Goal: Task Accomplishment & Management: Use online tool/utility

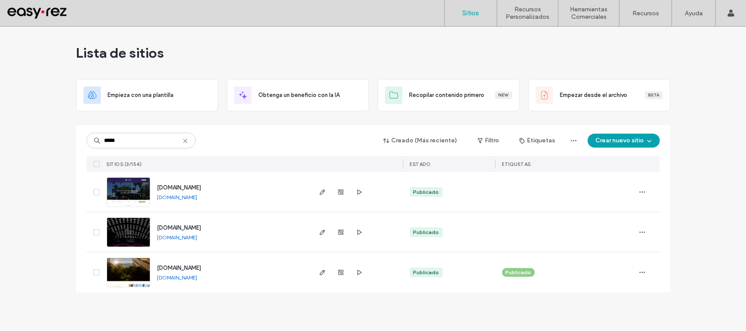
type input "*****"
click at [198, 269] on span "www.elsantuario.com" at bounding box center [179, 268] width 44 height 7
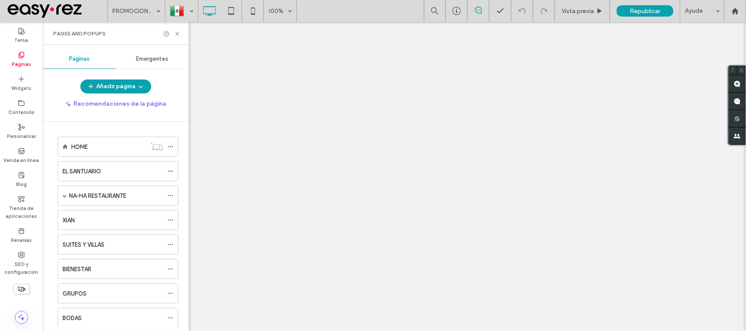
scroll to position [109, 0]
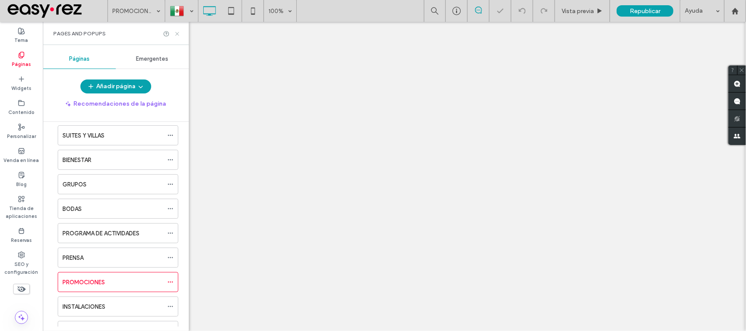
click at [178, 35] on icon at bounding box center [177, 34] width 7 height 7
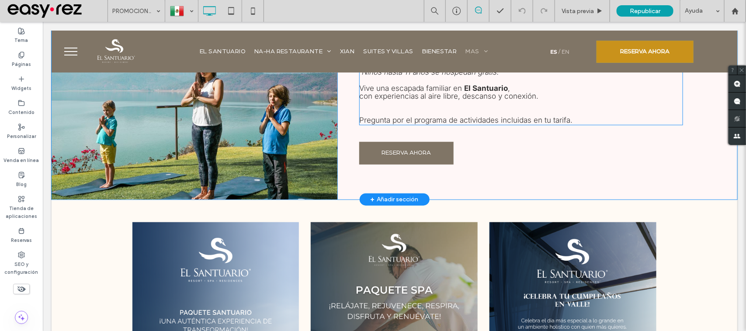
scroll to position [218, 0]
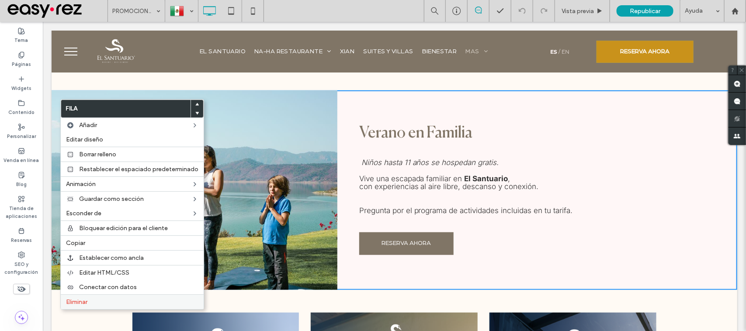
click at [93, 302] on label "Eliminar" at bounding box center [132, 301] width 132 height 7
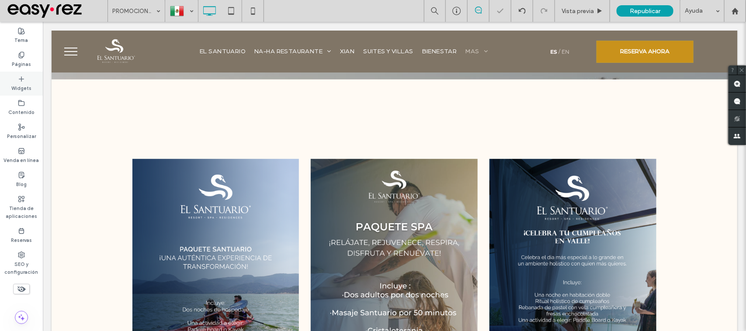
scroll to position [55, 0]
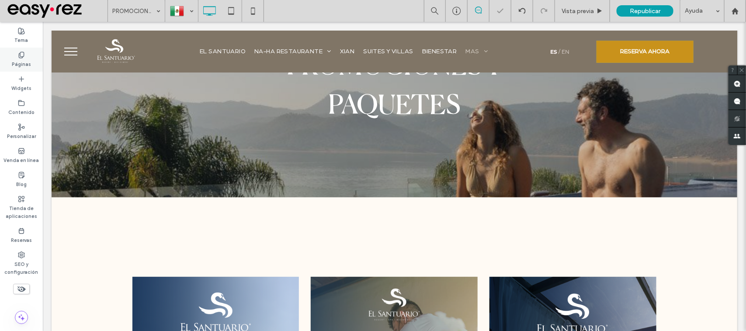
click at [2, 58] on div "Páginas" at bounding box center [21, 60] width 43 height 24
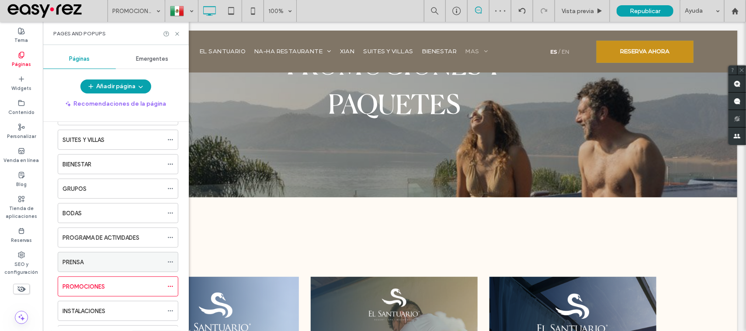
scroll to position [109, 0]
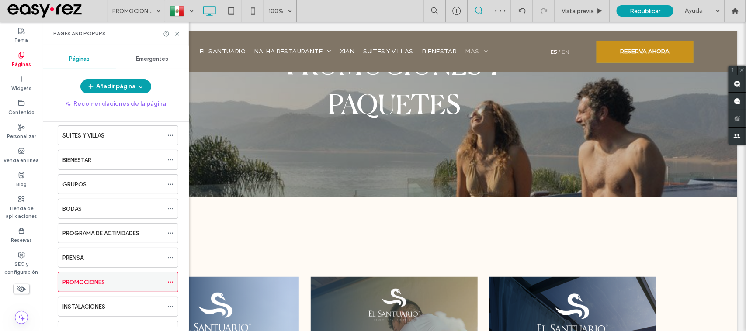
click at [174, 285] on div at bounding box center [172, 282] width 10 height 13
click at [171, 285] on icon at bounding box center [170, 282] width 6 height 6
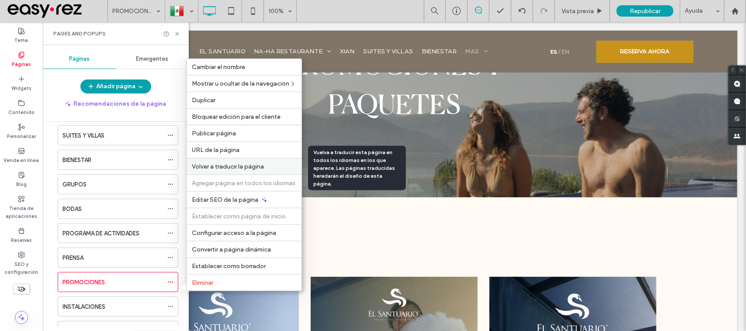
click at [247, 164] on span "Volver a traducir la página" at bounding box center [228, 166] width 72 height 7
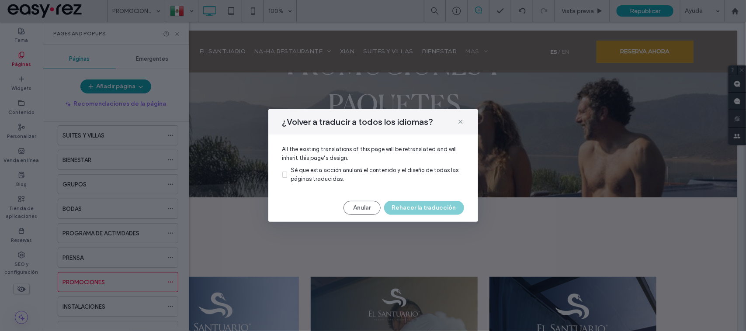
click at [326, 169] on span "Sé que esta acción anulará el contenido y el diseño de todas las páginas traduc…" at bounding box center [374, 174] width 168 height 15
click at [417, 210] on button "Rehacer la traducción" at bounding box center [424, 208] width 80 height 14
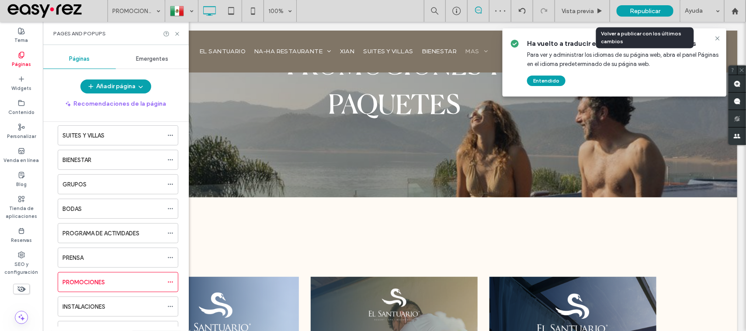
click at [645, 16] on div "Republicar" at bounding box center [644, 10] width 57 height 11
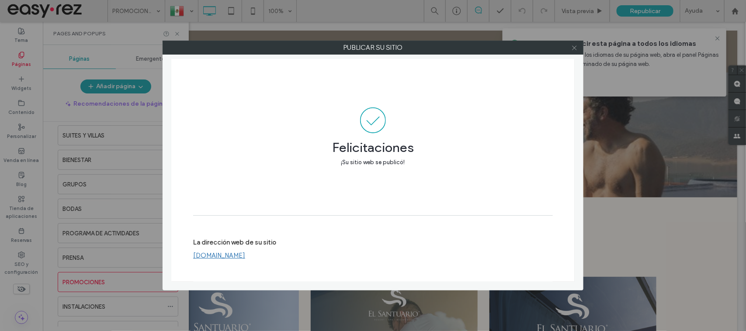
click at [573, 49] on icon at bounding box center [574, 48] width 7 height 7
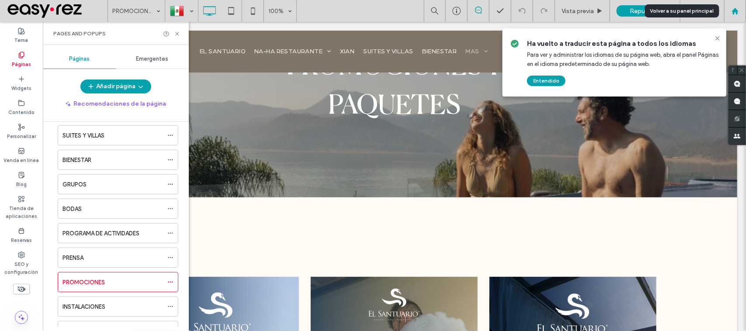
click at [735, 13] on icon at bounding box center [734, 10] width 7 height 7
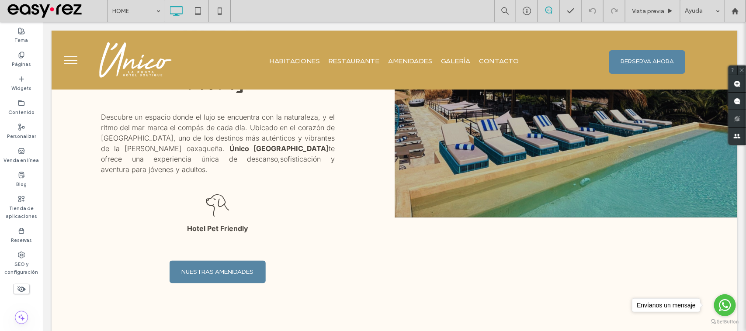
scroll to position [273, 0]
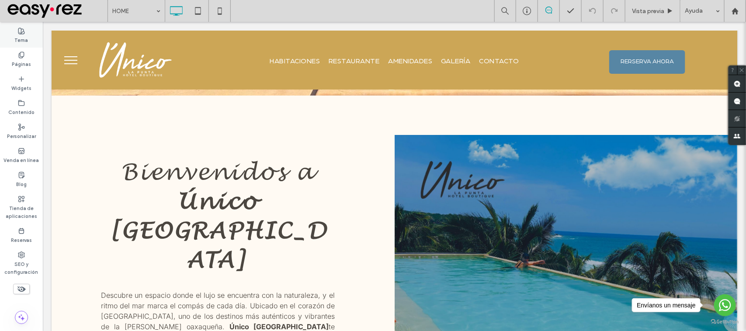
click at [27, 29] on div "Tema" at bounding box center [21, 36] width 43 height 24
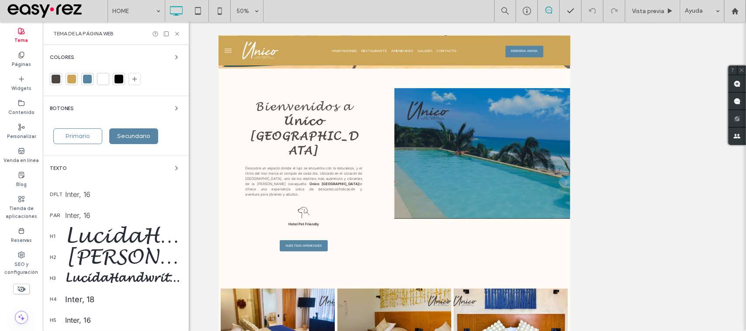
click at [121, 245] on div "[PERSON_NAME], 50" at bounding box center [123, 257] width 117 height 26
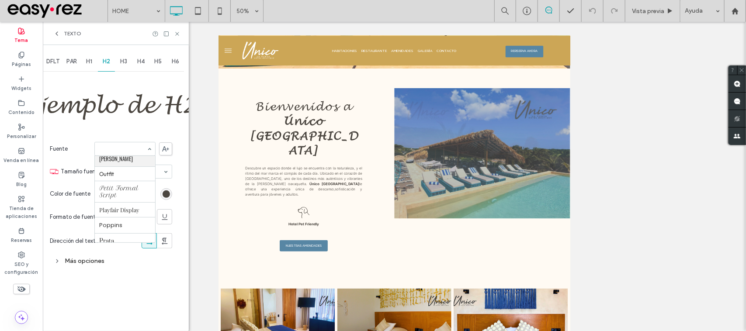
scroll to position [667, 0]
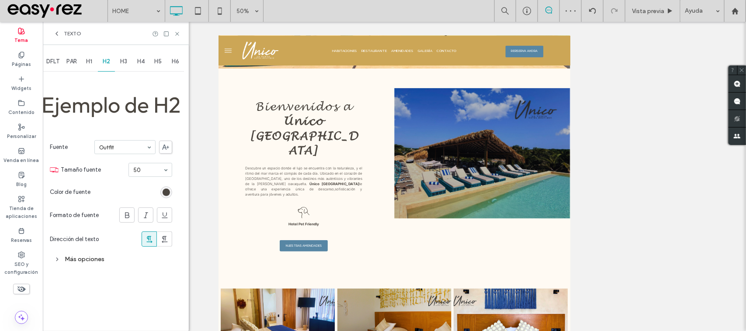
click at [90, 56] on div "H1" at bounding box center [88, 61] width 17 height 19
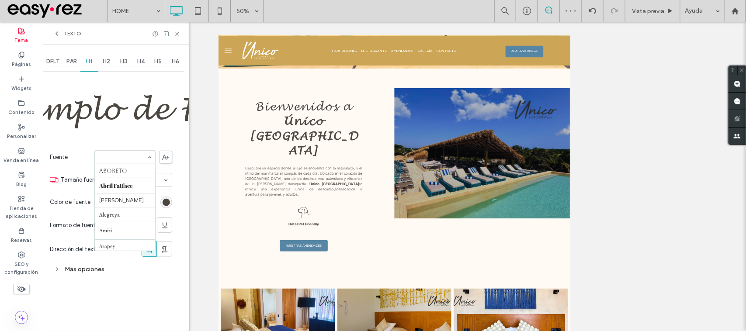
scroll to position [679, 0]
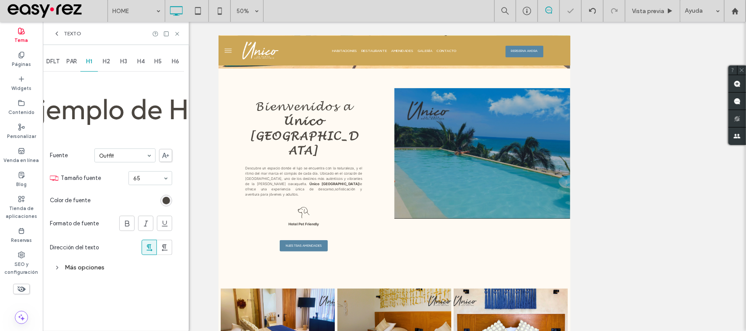
click at [125, 61] on span "H3" at bounding box center [123, 61] width 7 height 7
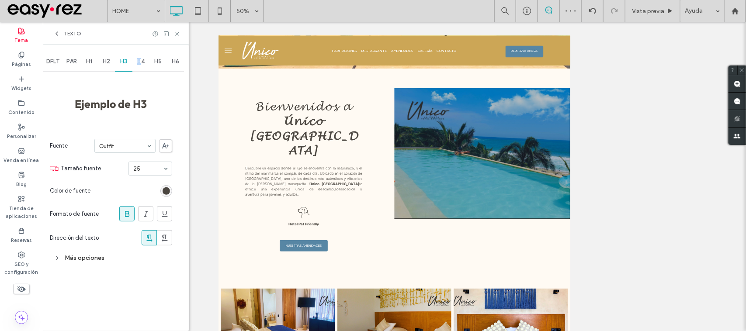
click at [140, 64] on span "H4" at bounding box center [140, 61] width 7 height 7
click at [174, 35] on icon at bounding box center [177, 34] width 7 height 7
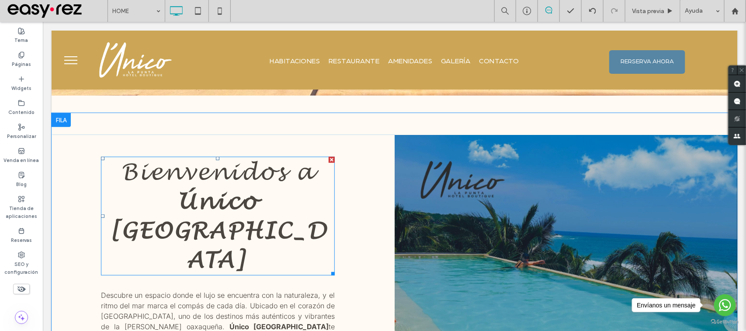
click at [225, 192] on strong "Único [GEOGRAPHIC_DATA]" at bounding box center [217, 231] width 218 height 88
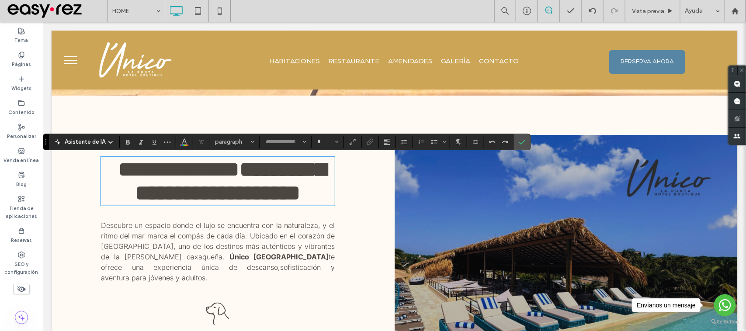
type input "**********"
type input "**"
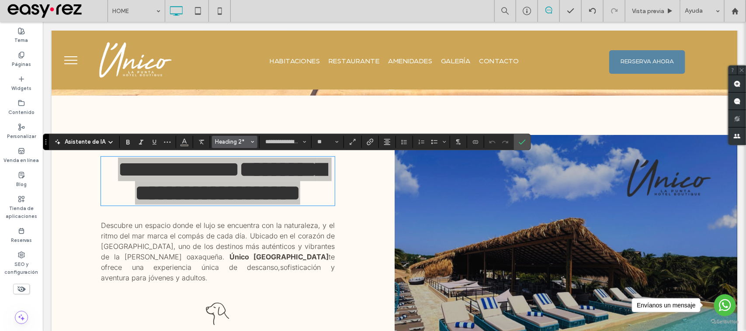
drag, startPoint x: 253, startPoint y: 142, endPoint x: 213, endPoint y: 152, distance: 41.8
click at [253, 142] on icon "Estilos" at bounding box center [252, 141] width 3 height 3
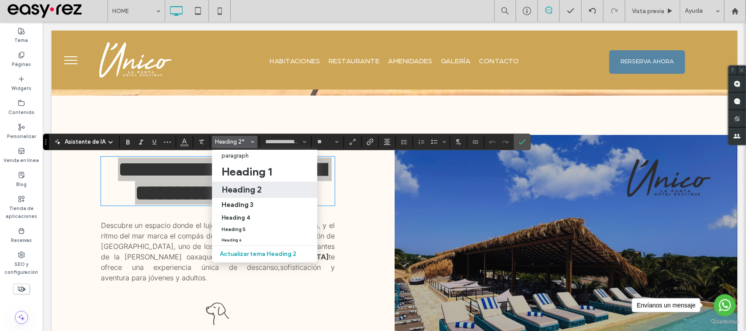
click at [265, 192] on div "Heading 2" at bounding box center [264, 189] width 86 height 10
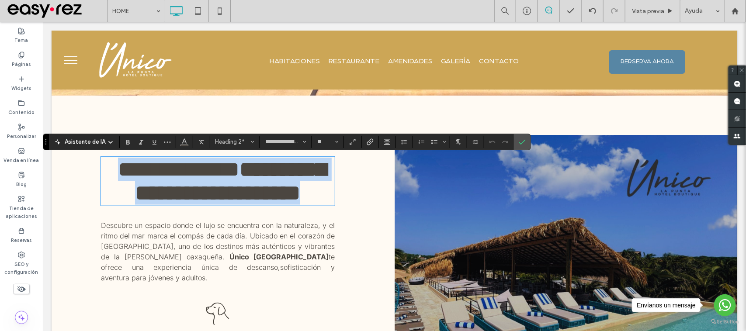
type input "******"
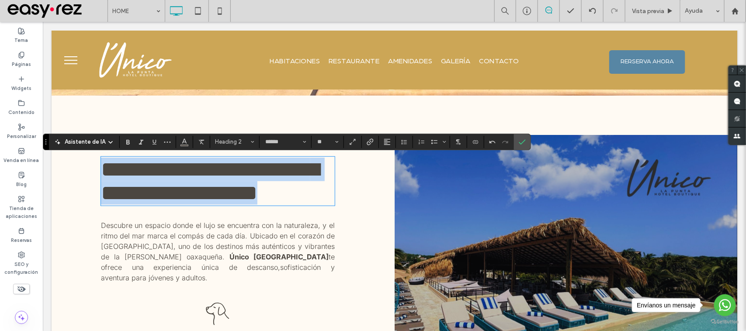
click at [247, 178] on span "**********" at bounding box center [209, 180] width 218 height 45
click at [247, 177] on span "**********" at bounding box center [209, 180] width 218 height 45
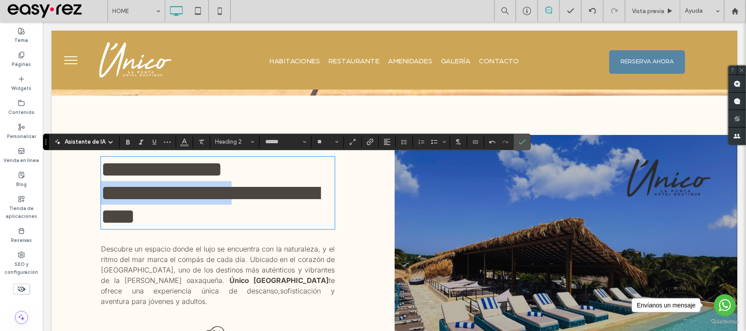
drag, startPoint x: 101, startPoint y: 196, endPoint x: 246, endPoint y: 197, distance: 145.5
click at [246, 197] on span "**********" at bounding box center [209, 204] width 218 height 45
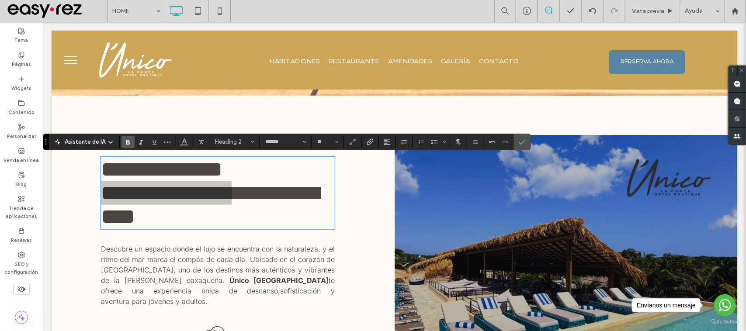
drag, startPoint x: 129, startPoint y: 143, endPoint x: 109, endPoint y: 143, distance: 20.1
click at [129, 143] on use "Negrilla" at bounding box center [127, 142] width 3 height 5
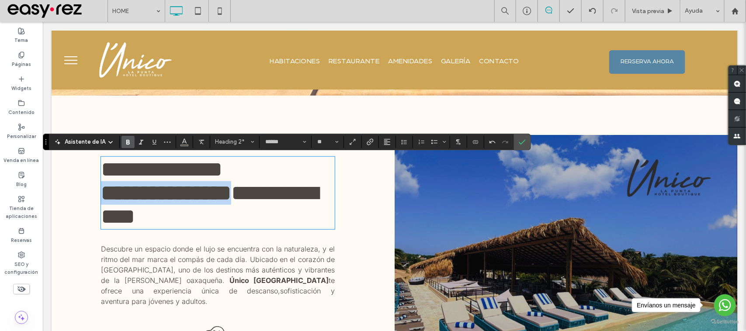
click at [231, 199] on strong "**********" at bounding box center [165, 192] width 130 height 21
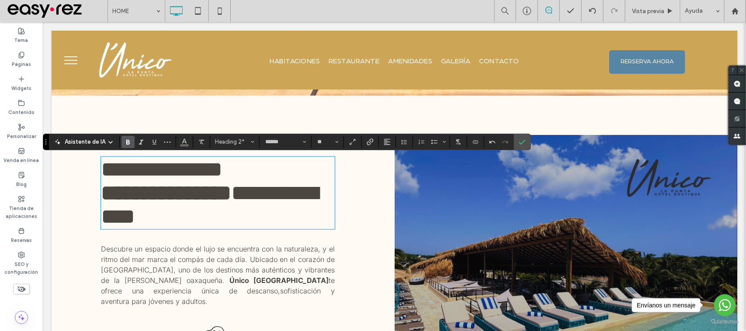
click at [275, 200] on span "**********" at bounding box center [208, 204] width 217 height 45
click at [255, 198] on span "**********" at bounding box center [208, 204] width 217 height 45
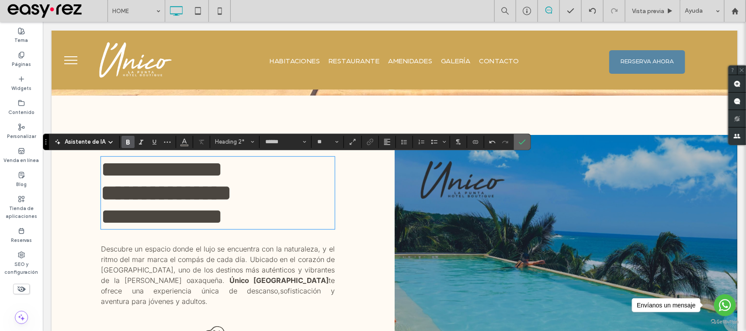
click at [529, 141] on label "Confirmar" at bounding box center [521, 142] width 13 height 16
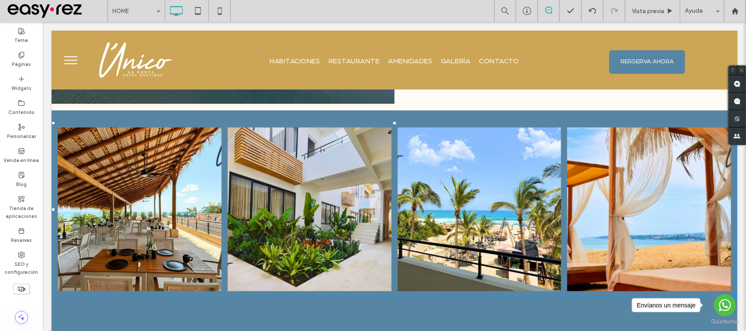
scroll to position [1629, 0]
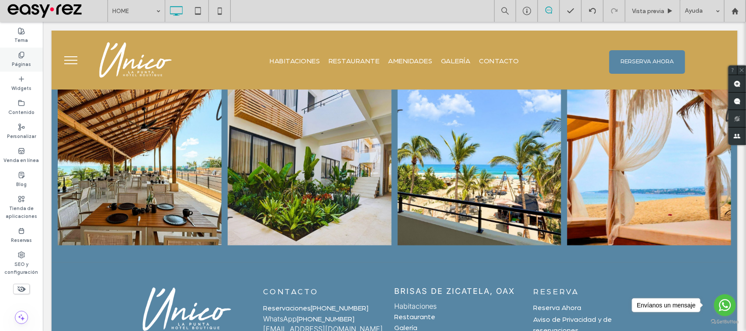
click at [26, 56] on div "Páginas" at bounding box center [21, 60] width 43 height 24
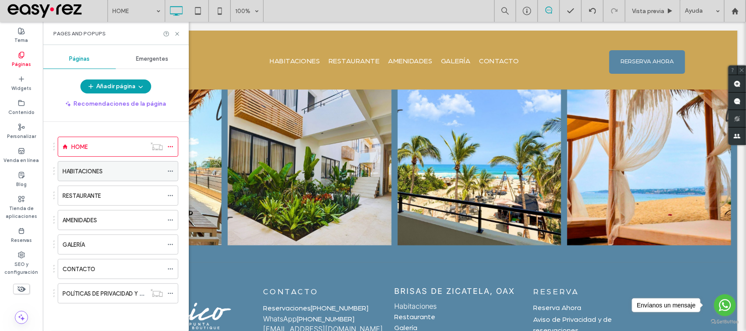
click at [90, 169] on label "HABITACIONES" at bounding box center [82, 171] width 40 height 15
click at [179, 32] on icon at bounding box center [177, 34] width 7 height 7
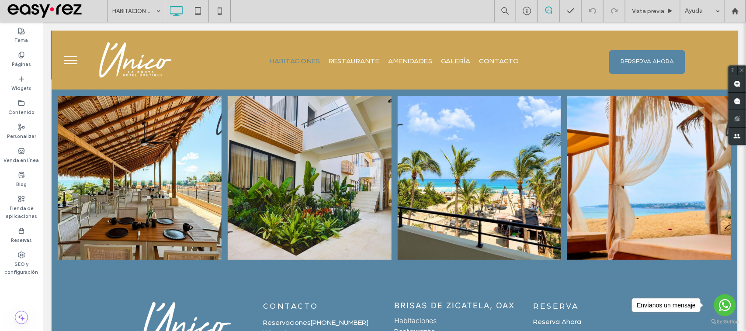
scroll to position [1364, 0]
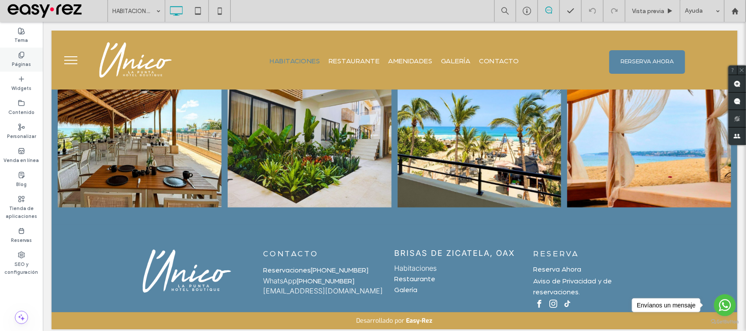
click at [23, 64] on label "Páginas" at bounding box center [21, 64] width 19 height 10
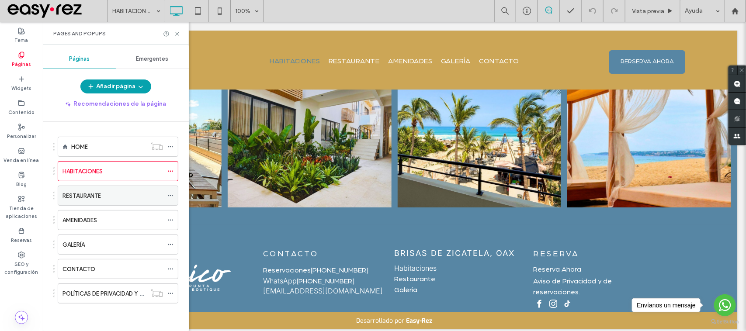
click at [79, 193] on label "RESTAURANTE" at bounding box center [81, 195] width 38 height 15
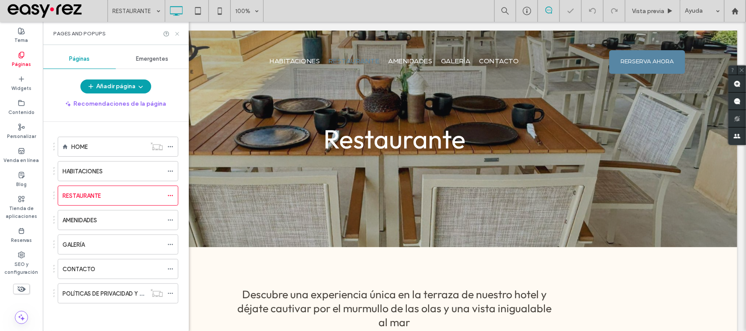
drag, startPoint x: 179, startPoint y: 33, endPoint x: 137, endPoint y: 11, distance: 47.7
click at [180, 33] on icon at bounding box center [177, 34] width 7 height 7
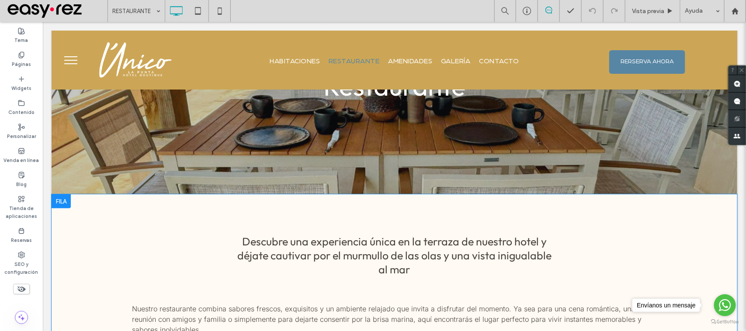
scroll to position [55, 0]
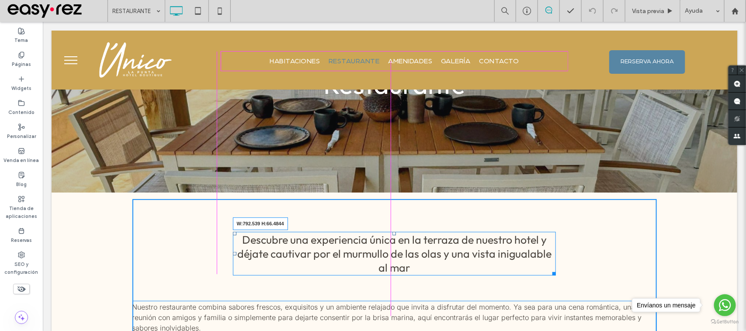
drag, startPoint x: 553, startPoint y: 270, endPoint x: 599, endPoint y: 292, distance: 51.6
click at [560, 269] on div "Descubre una experiencia única en la terraza de nuestro hotel y déjate cautivar…" at bounding box center [394, 268] width 524 height 138
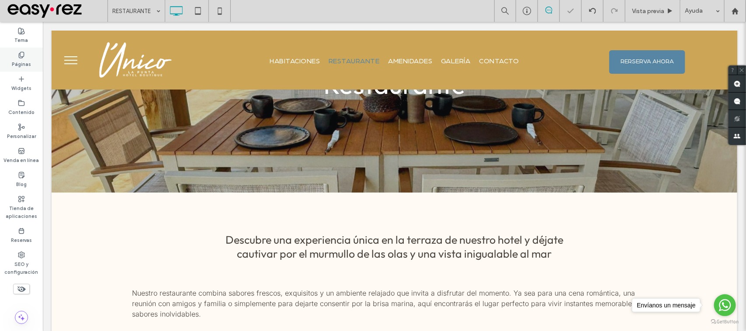
click at [13, 48] on div "Páginas" at bounding box center [21, 60] width 43 height 24
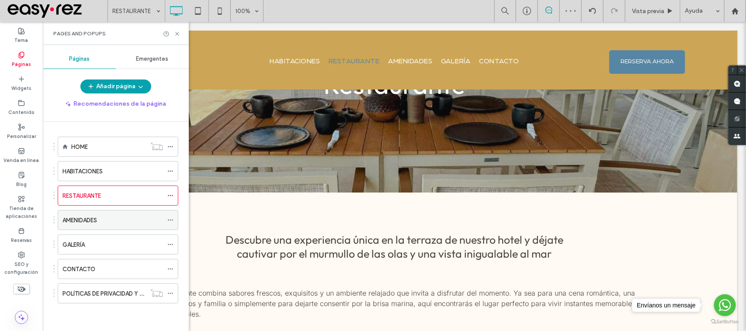
click at [90, 221] on label "AMENIDADES" at bounding box center [79, 220] width 35 height 15
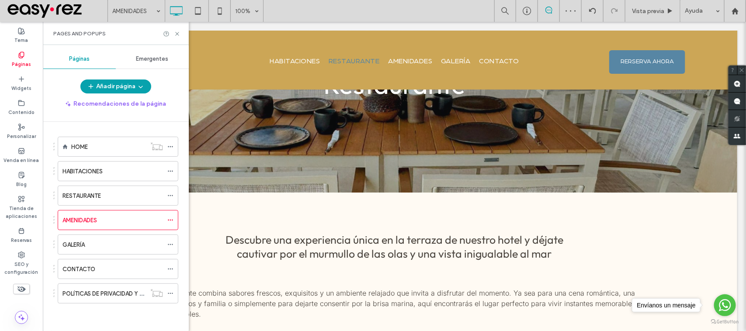
click at [177, 32] on icon at bounding box center [177, 34] width 7 height 7
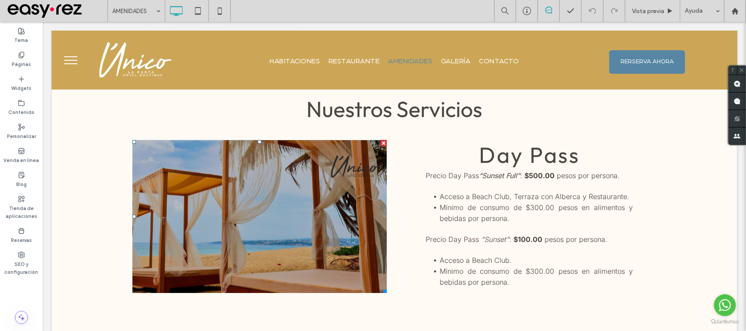
scroll to position [218, 0]
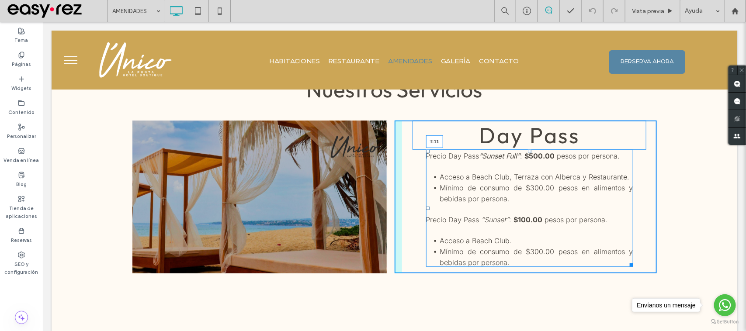
drag, startPoint x: 524, startPoint y: 151, endPoint x: 527, endPoint y: 156, distance: 5.7
click at [527, 156] on div "Precio Day Pass “Sunset Full” : $500.00 pesos por persona. Acceso a Beach Club,…" at bounding box center [528, 207] width 207 height 117
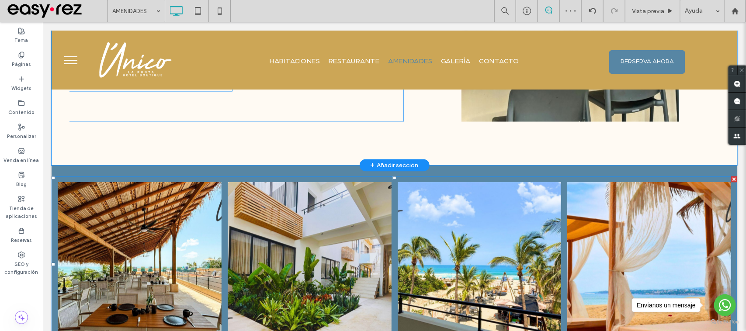
scroll to position [819, 0]
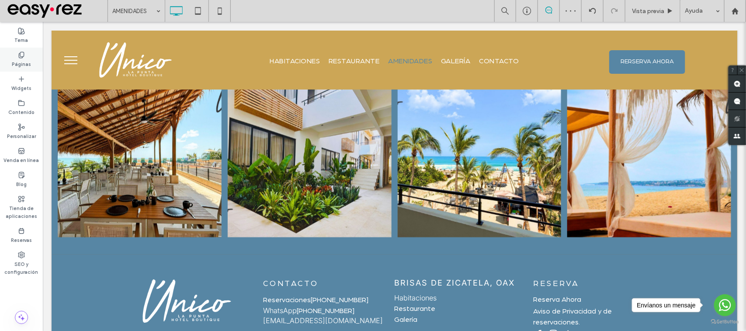
click at [28, 65] on label "Páginas" at bounding box center [21, 64] width 19 height 10
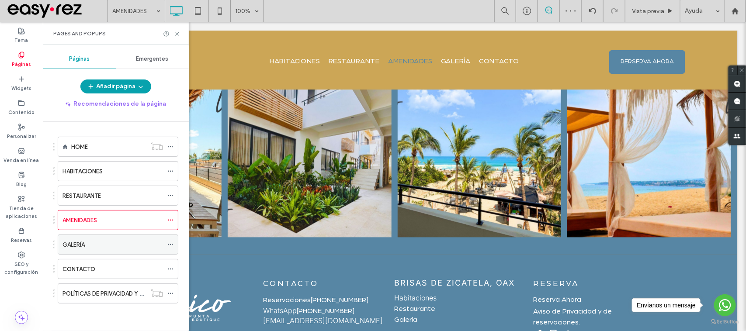
click at [73, 248] on label "GALERÍA" at bounding box center [73, 244] width 22 height 15
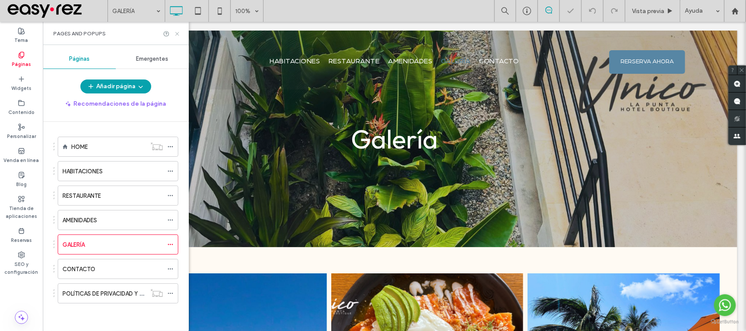
click at [177, 33] on icon at bounding box center [177, 34] width 7 height 7
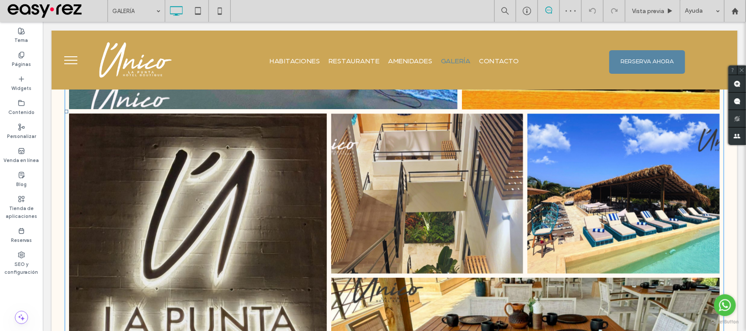
scroll to position [874, 0]
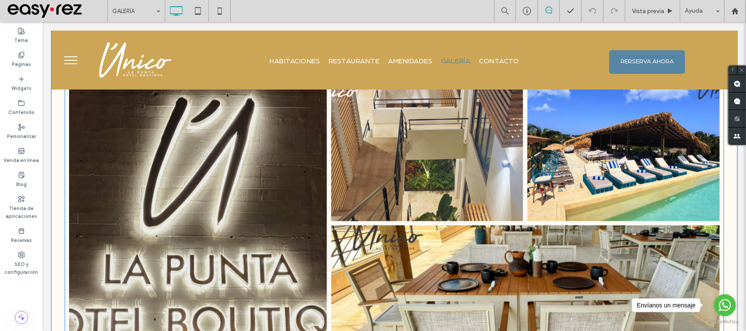
click at [147, 236] on link at bounding box center [198, 224] width 258 height 326
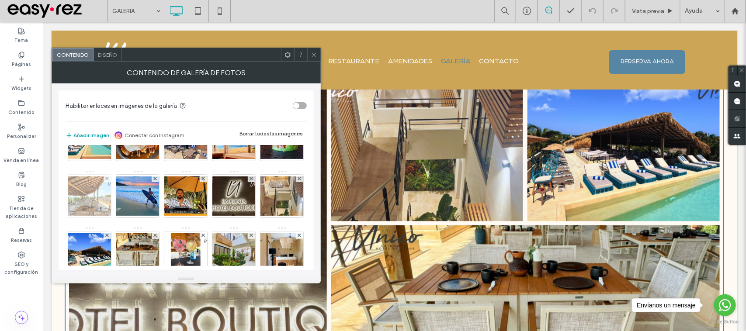
scroll to position [10, 0]
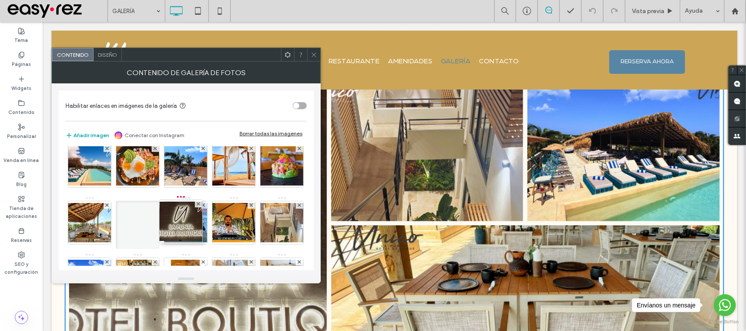
drag, startPoint x: 95, startPoint y: 263, endPoint x: 261, endPoint y: 183, distance: 183.9
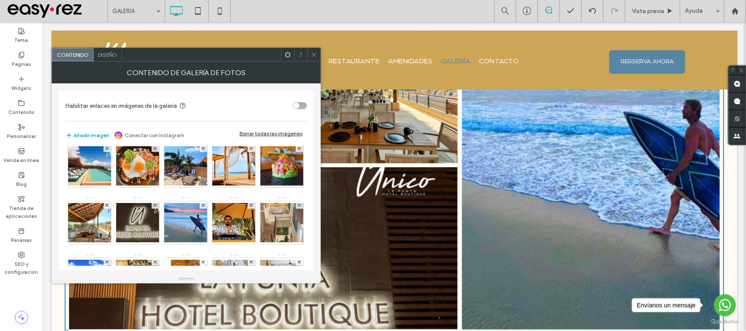
scroll to position [655, 0]
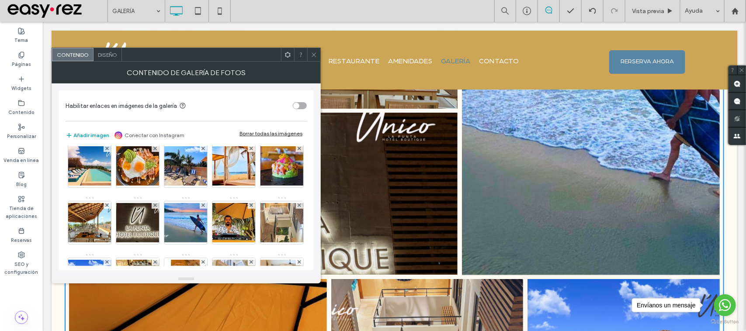
drag, startPoint x: 358, startPoint y: 74, endPoint x: 310, endPoint y: 46, distance: 55.0
click at [17, 59] on label "Páginas" at bounding box center [21, 64] width 19 height 10
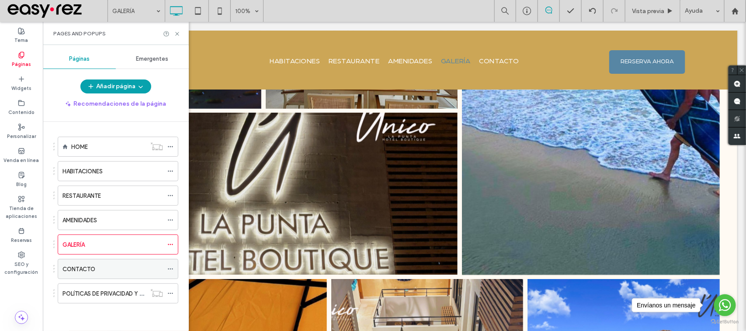
click at [97, 268] on div "CONTACTO" at bounding box center [112, 269] width 100 height 9
click at [176, 34] on div at bounding box center [373, 165] width 746 height 331
click at [176, 34] on icon at bounding box center [177, 34] width 7 height 7
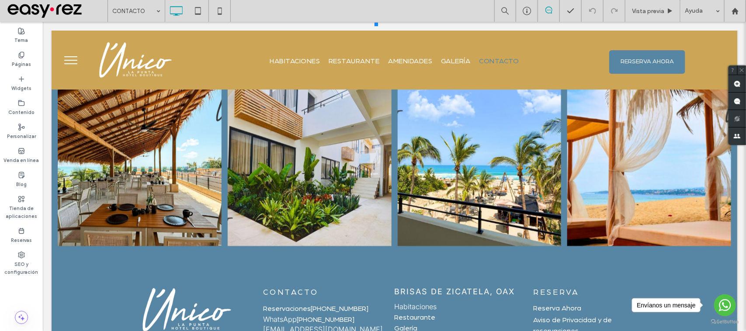
scroll to position [689, 0]
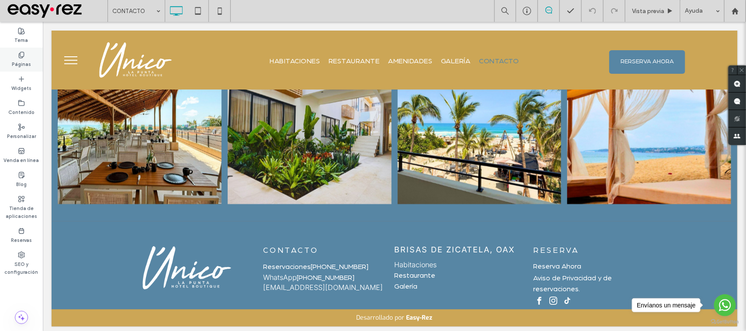
click at [31, 58] on div "Páginas" at bounding box center [21, 60] width 43 height 24
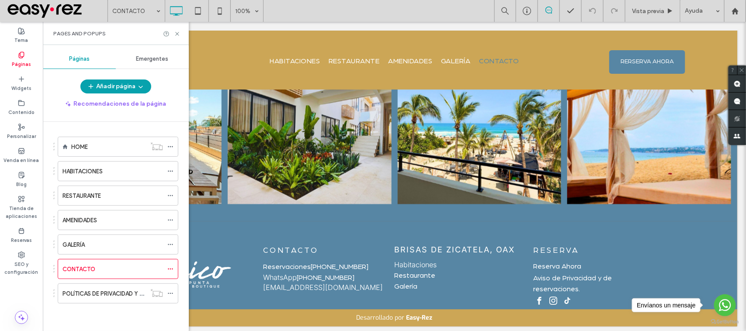
click at [110, 292] on label "POLÍTICAS DE PRIVACIDAD Y DE RESERVACIONES" at bounding box center [126, 293] width 129 height 15
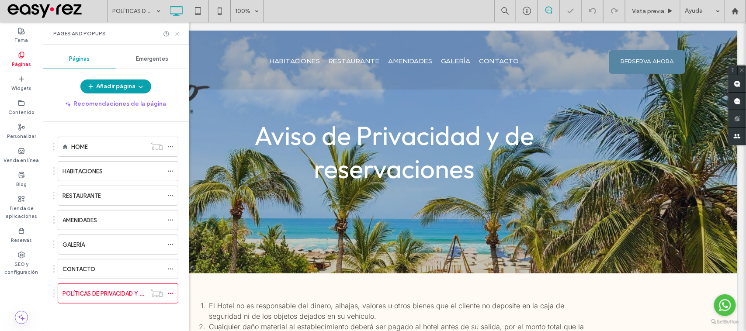
click at [180, 34] on icon at bounding box center [177, 34] width 7 height 7
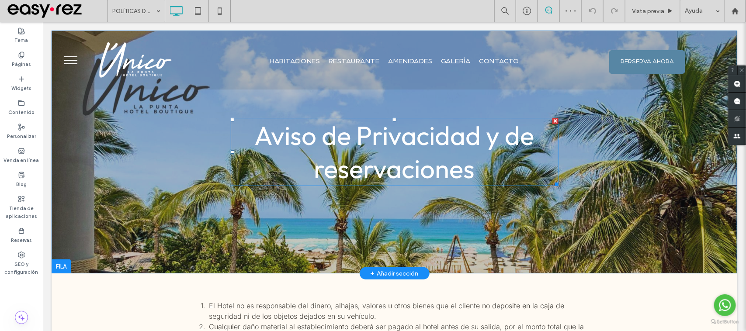
click at [328, 166] on span "Aviso de Privacidad y de reservaciones" at bounding box center [394, 151] width 280 height 66
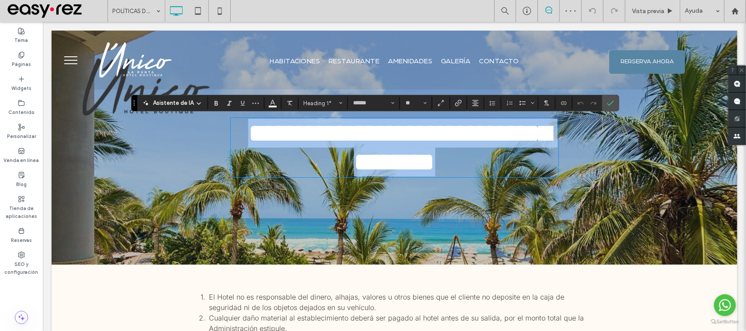
click at [325, 165] on span "**********" at bounding box center [399, 147] width 302 height 55
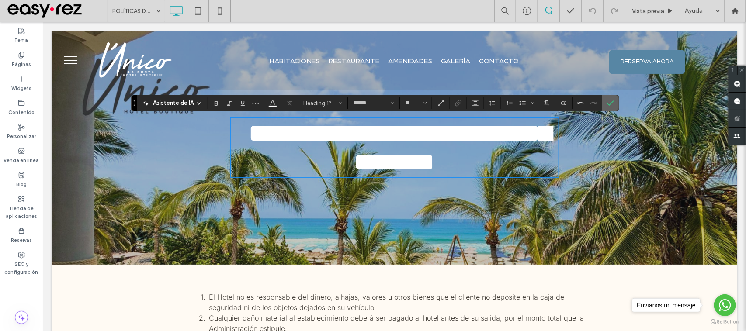
click at [612, 104] on icon "Confirmar" at bounding box center [610, 103] width 7 height 7
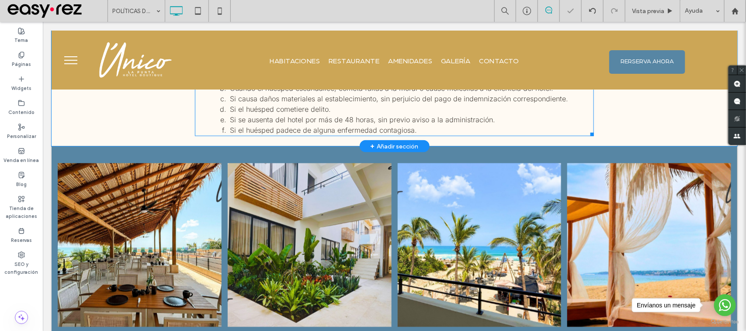
scroll to position [559, 0]
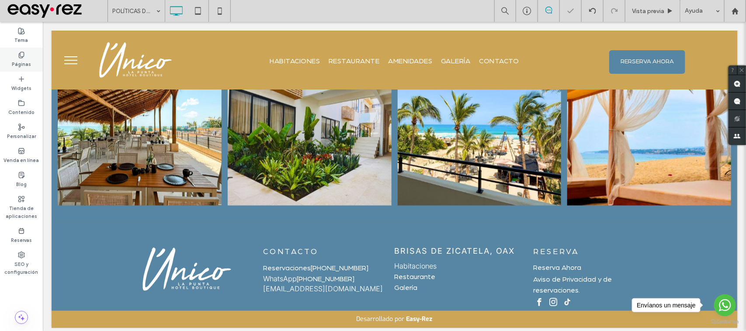
click at [5, 62] on div "Páginas" at bounding box center [21, 60] width 43 height 24
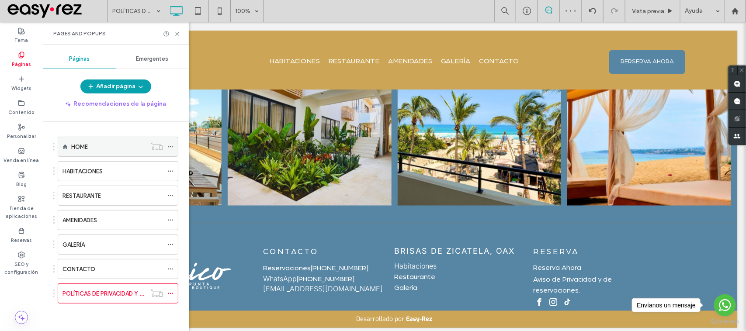
click at [73, 149] on label "HOME" at bounding box center [79, 146] width 17 height 15
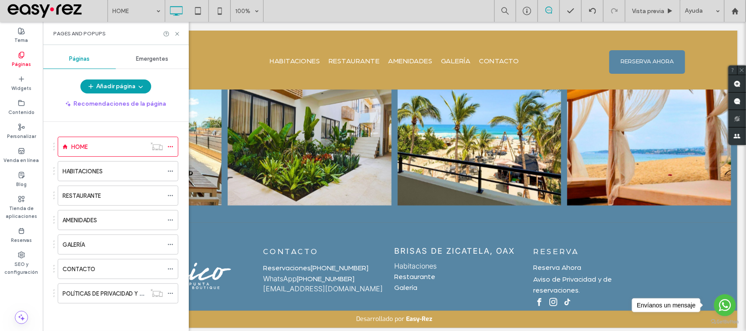
click at [175, 32] on div at bounding box center [373, 165] width 746 height 331
click at [178, 34] on icon at bounding box center [177, 34] width 7 height 7
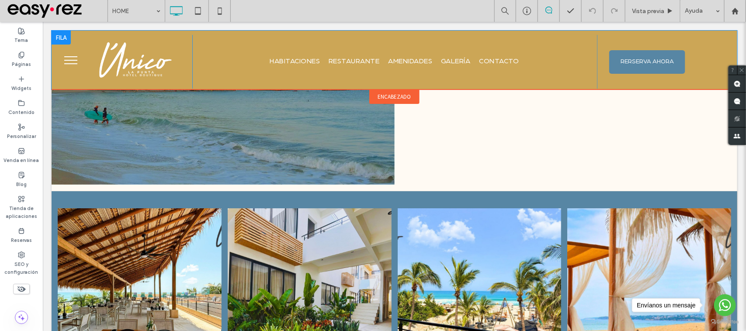
scroll to position [1628, 0]
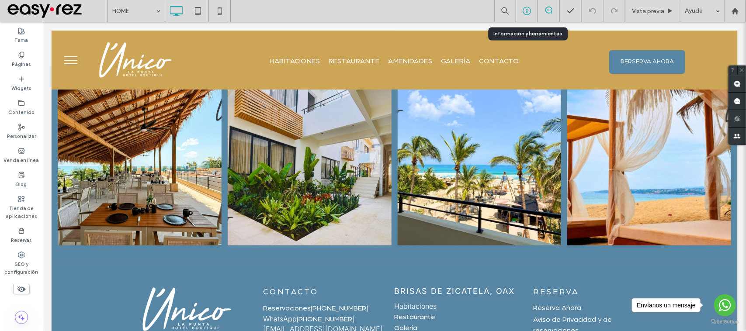
click at [527, 10] on icon at bounding box center [526, 11] width 9 height 9
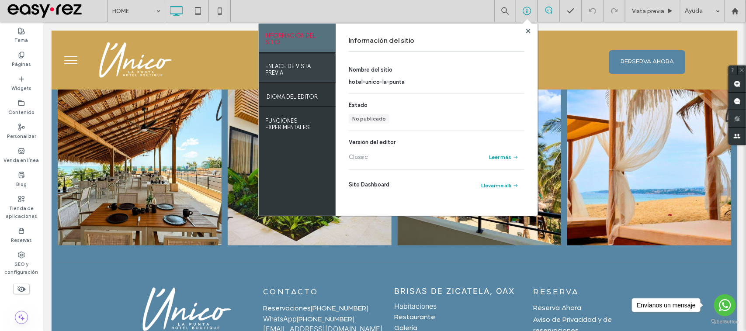
click at [276, 69] on label "ENLACE DE VISTA PREVIA" at bounding box center [297, 67] width 64 height 17
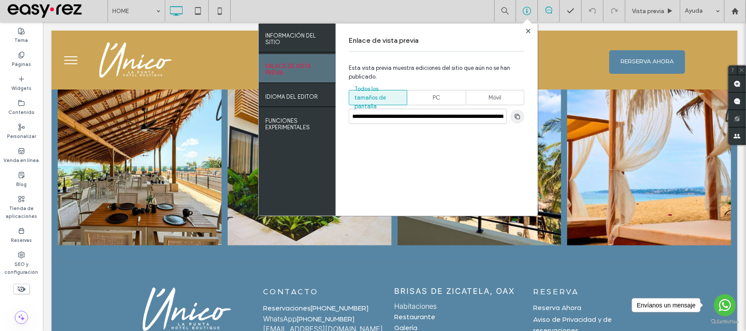
click at [518, 117] on icon "button" at bounding box center [517, 116] width 7 height 7
click at [529, 29] on use at bounding box center [527, 30] width 4 height 4
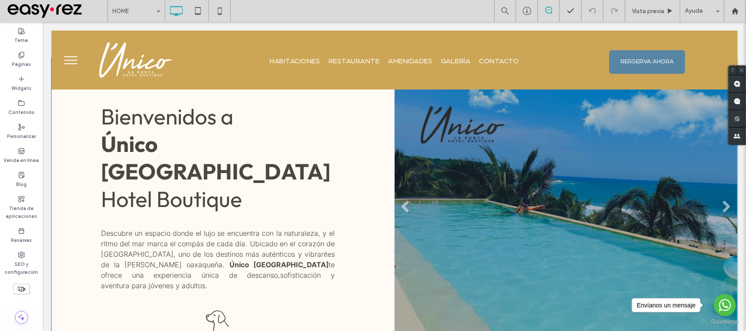
scroll to position [328, 0]
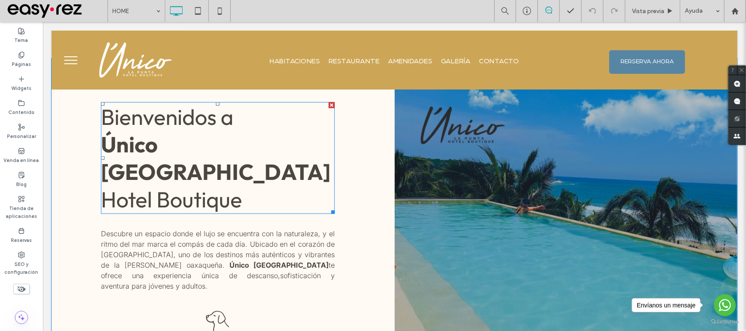
click at [162, 138] on strong "Único [GEOGRAPHIC_DATA]" at bounding box center [214, 157] width 229 height 55
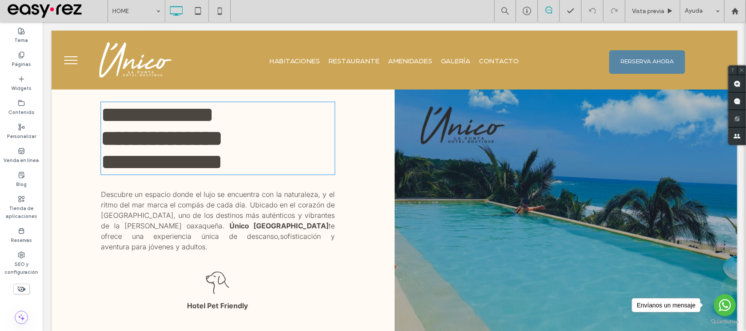
type input "******"
type input "**"
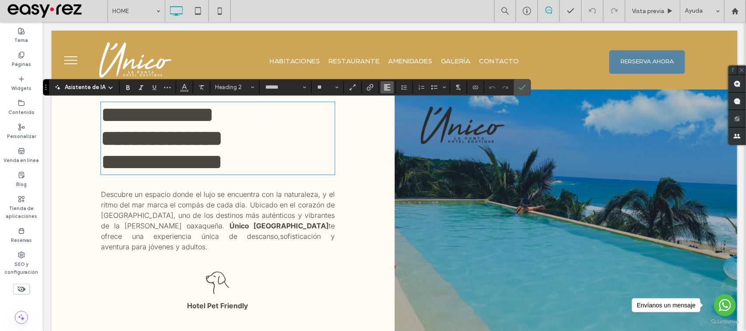
click at [391, 88] on button "Alineación" at bounding box center [386, 87] width 13 height 12
click at [401, 111] on div "ui.textEditor.alignment.center" at bounding box center [395, 114] width 11 height 7
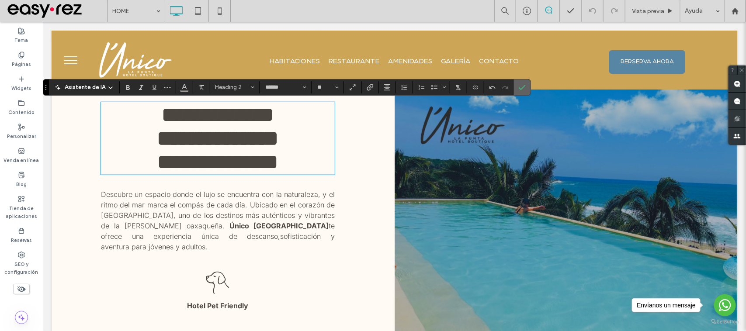
click at [522, 84] on icon "Confirmar" at bounding box center [521, 87] width 7 height 7
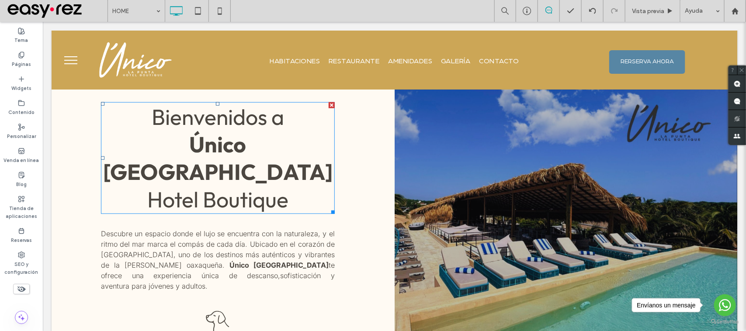
click at [192, 185] on span "Hotel Boutique" at bounding box center [217, 199] width 141 height 28
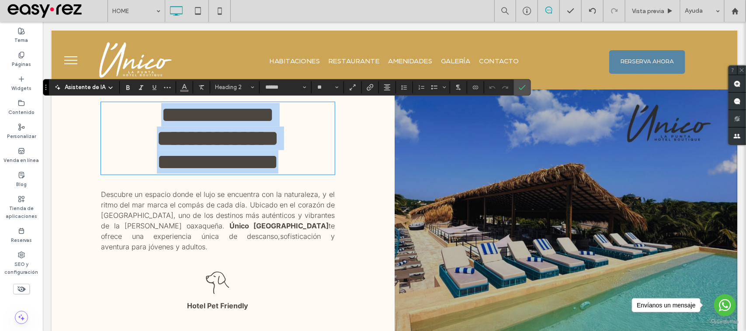
click at [156, 172] on span "**********" at bounding box center [216, 161] width 121 height 21
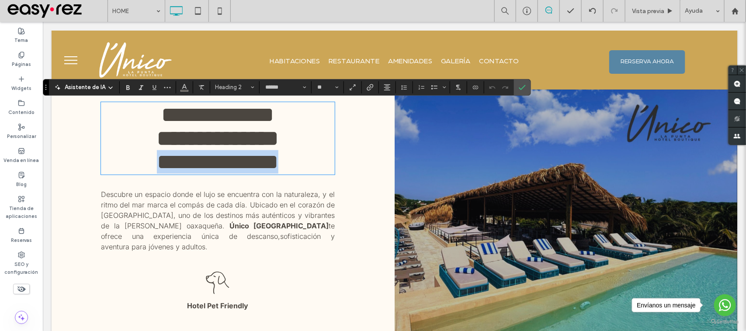
drag, startPoint x: 149, startPoint y: 171, endPoint x: 302, endPoint y: 171, distance: 152.9
click at [302, 171] on h2 "**********" at bounding box center [217, 162] width 234 height 24
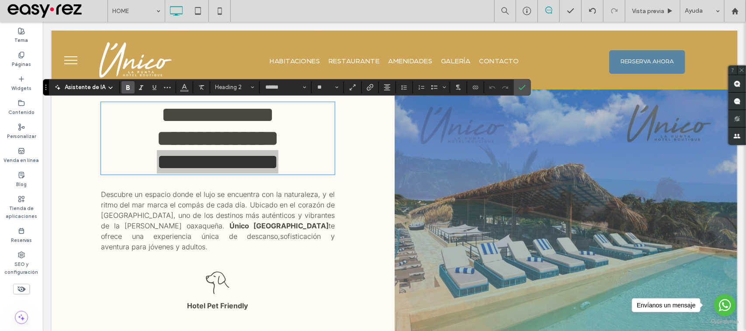
click at [123, 88] on label "Negrilla" at bounding box center [127, 87] width 13 height 12
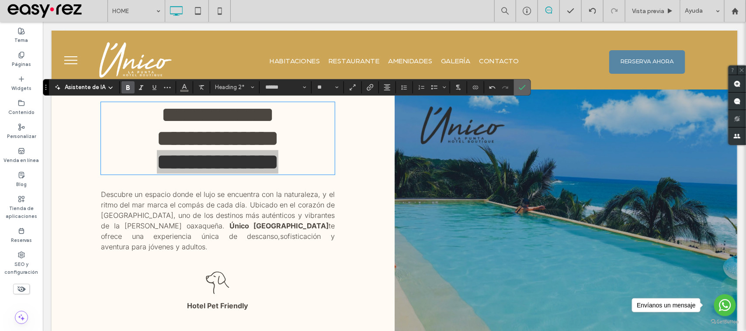
click at [521, 86] on icon "Confirmar" at bounding box center [521, 87] width 7 height 7
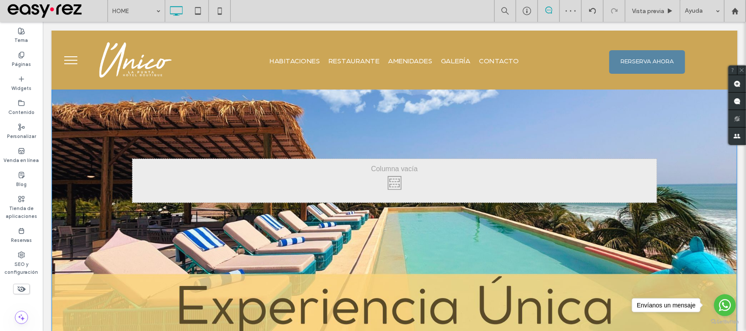
scroll to position [0, 0]
